Goal: Navigation & Orientation: Go to known website

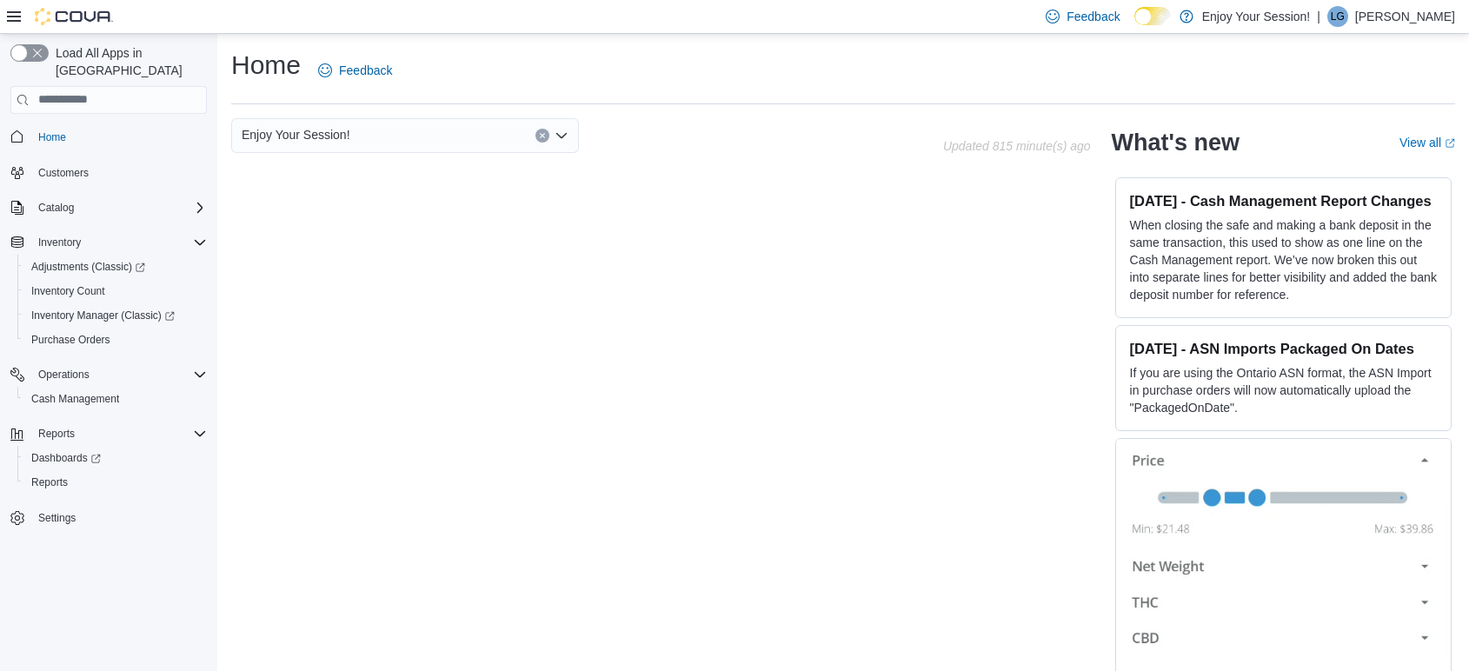
scroll to position [19, 0]
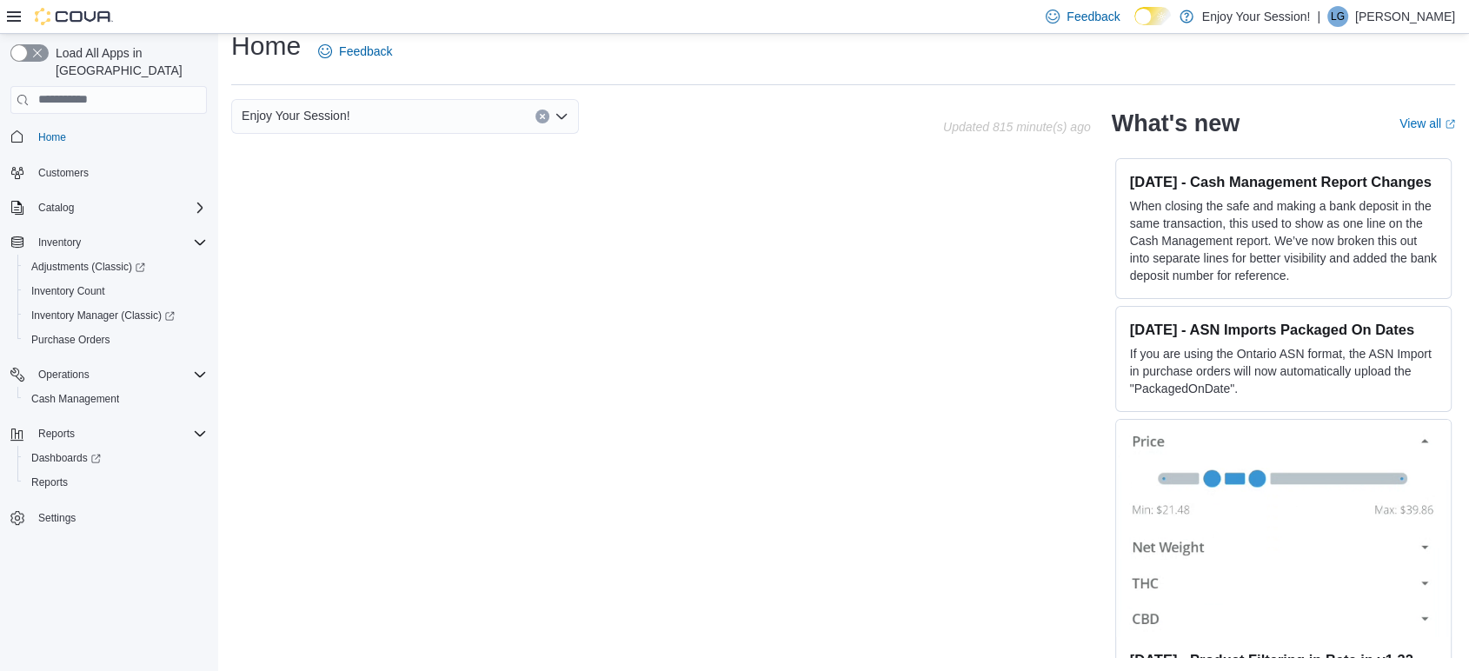
click at [1397, 9] on p "[PERSON_NAME]" at bounding box center [1405, 16] width 100 height 21
click at [1391, 176] on button "Sign Out" at bounding box center [1368, 167] width 160 height 28
